Goal: Task Accomplishment & Management: Complete application form

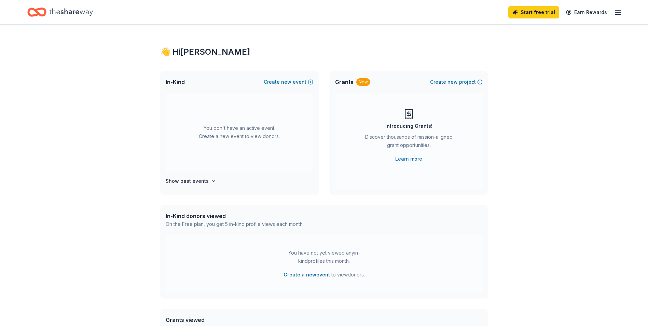
click at [212, 181] on icon "button" at bounding box center [213, 180] width 3 height 1
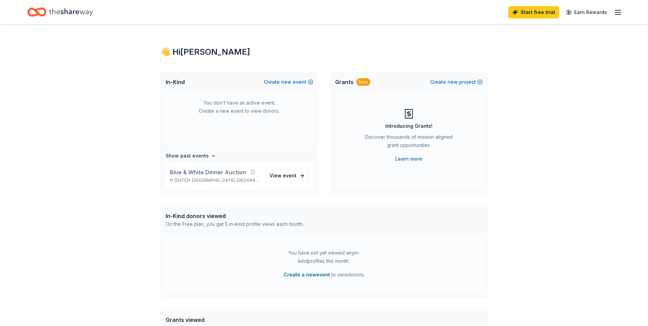
click at [308, 81] on button "Create new event" at bounding box center [288, 82] width 49 height 8
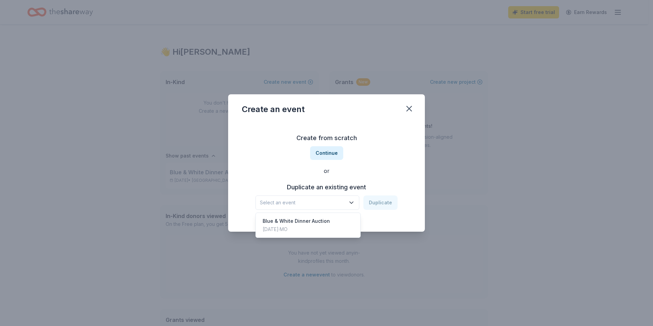
click at [341, 201] on span "Select an event" at bounding box center [302, 202] width 85 height 8
click at [319, 222] on div "Blue & White Dinner Auction" at bounding box center [296, 221] width 67 height 8
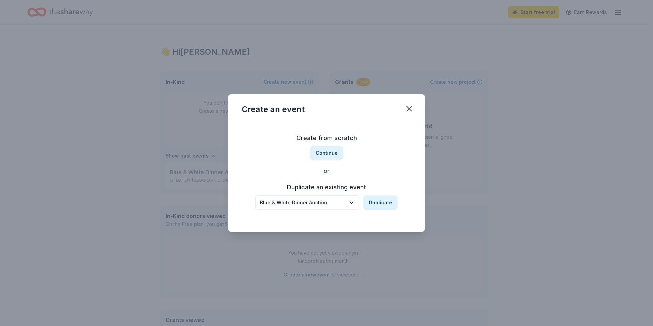
click at [384, 200] on button "Duplicate" at bounding box center [380, 202] width 34 height 14
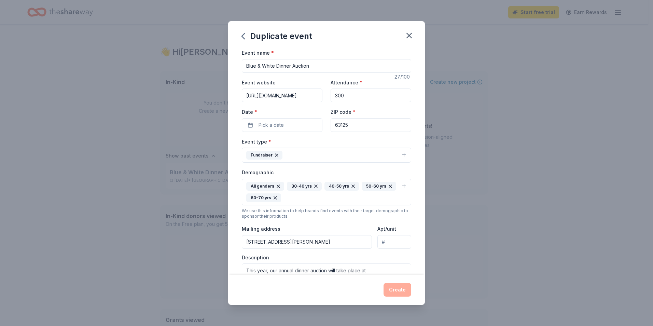
scroll to position [0, 26]
drag, startPoint x: 246, startPoint y: 96, endPoint x: 342, endPoint y: 98, distance: 96.3
click at [342, 98] on div "Event website [URL][DOMAIN_NAME] Attendance * 300 Date * Pick a date ZIP code *…" at bounding box center [326, 105] width 169 height 54
click at [282, 124] on span "Pick a date" at bounding box center [270, 125] width 25 height 8
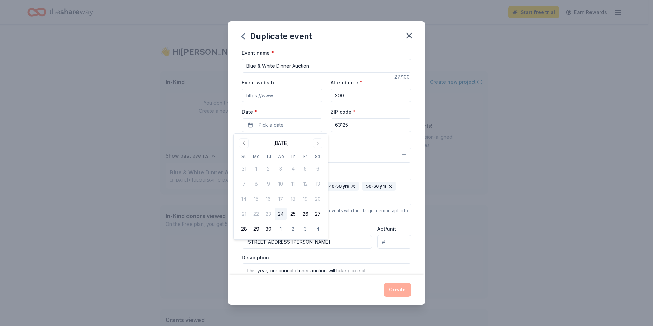
click at [319, 143] on button "Go to next month" at bounding box center [318, 143] width 10 height 10
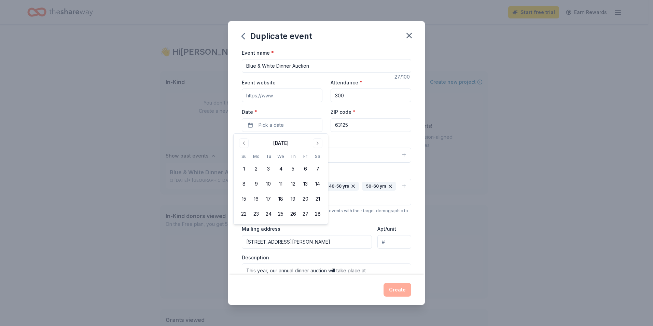
click at [318, 199] on button "21" at bounding box center [317, 199] width 12 height 12
click at [369, 143] on div "Event type * Fundraiser" at bounding box center [326, 150] width 169 height 26
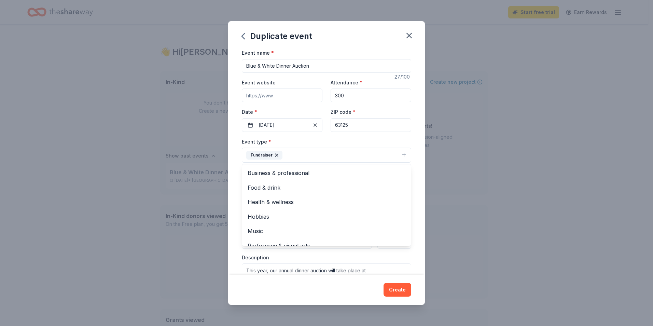
click at [310, 156] on button "Fundraiser" at bounding box center [326, 154] width 169 height 15
click at [361, 136] on div "Event name * Blue & White Dinner Auction 27 /100 Event website Attendance * 300…" at bounding box center [326, 212] width 169 height 328
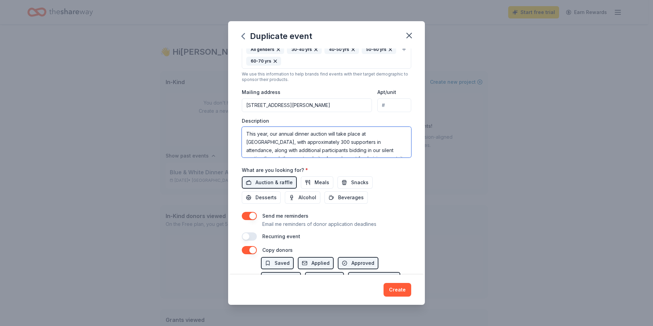
drag, startPoint x: 351, startPoint y: 148, endPoint x: 223, endPoint y: 119, distance: 130.8
click at [223, 119] on div "Duplicate event Event name * Blue & White Dinner Auction 27 /100 Event website …" at bounding box center [326, 163] width 653 height 326
paste textarea "Lorem Ipsu Dolo Sitame—consect adipi elits doei temp inci 73 utl etdol magnaa e…"
click at [306, 133] on textarea at bounding box center [326, 142] width 169 height 31
click at [324, 141] on textarea at bounding box center [326, 142] width 169 height 31
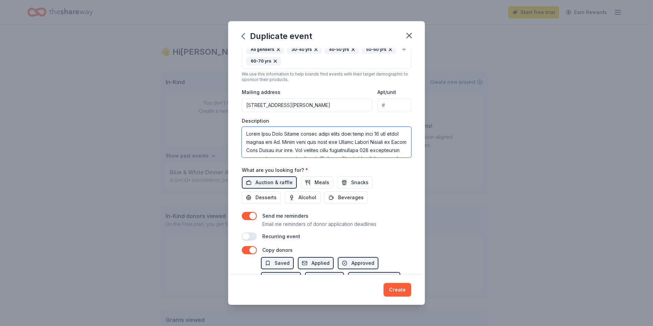
click at [302, 133] on textarea at bounding box center [326, 142] width 169 height 31
drag, startPoint x: 342, startPoint y: 142, endPoint x: 349, endPoint y: 140, distance: 6.8
click at [343, 142] on textarea at bounding box center [326, 142] width 169 height 31
click at [377, 135] on textarea at bounding box center [326, 142] width 169 height 31
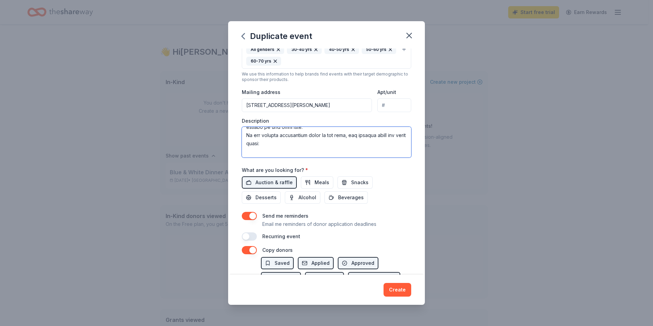
scroll to position [53, 0]
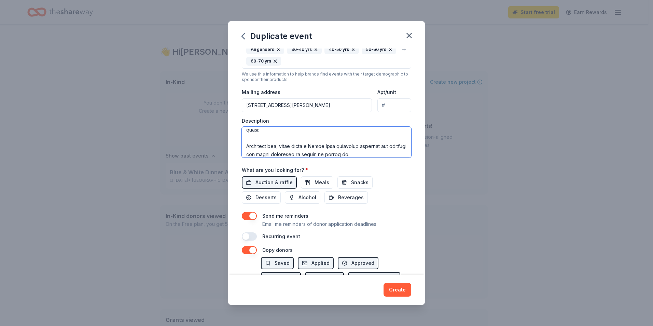
click at [282, 130] on textarea at bounding box center [326, 142] width 169 height 31
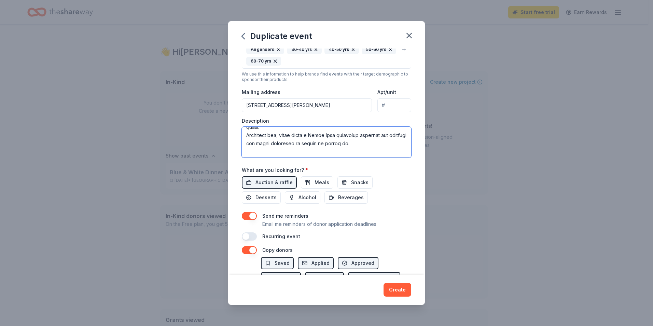
scroll to position [45, 0]
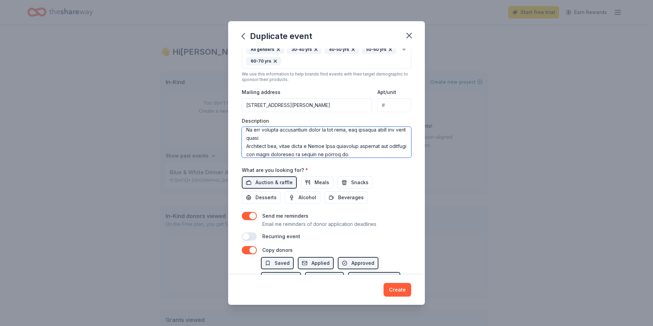
click at [376, 153] on textarea at bounding box center [326, 142] width 169 height 31
click at [330, 139] on textarea at bounding box center [326, 142] width 169 height 31
click at [330, 153] on textarea at bounding box center [326, 142] width 169 height 31
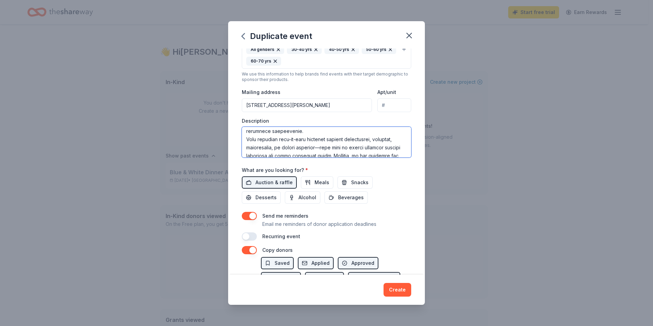
scroll to position [107, 0]
click at [345, 135] on textarea at bounding box center [326, 142] width 169 height 31
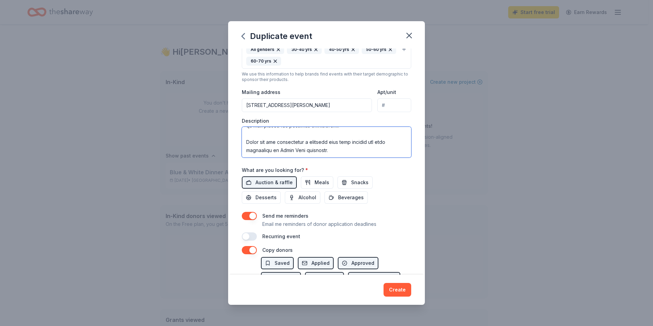
scroll to position [147, 0]
click at [250, 135] on textarea at bounding box center [326, 142] width 169 height 31
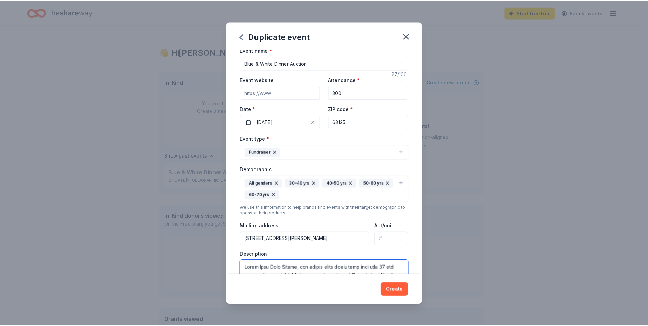
scroll to position [0, 0]
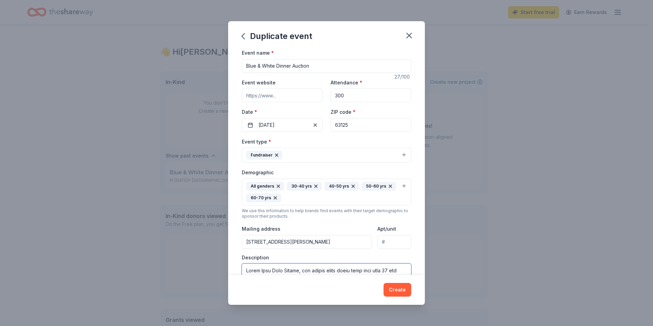
type textarea "[GEOGRAPHIC_DATA], who serves young women from more than 40 zip codes across th…"
click at [393, 288] on button "Create" at bounding box center [397, 290] width 28 height 14
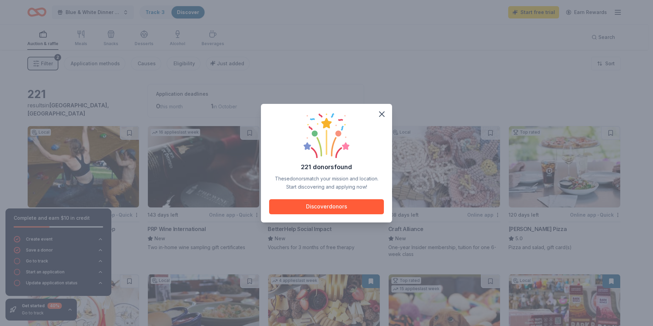
click at [383, 115] on icon "button" at bounding box center [381, 114] width 5 height 5
